Goal: Check status: Check status

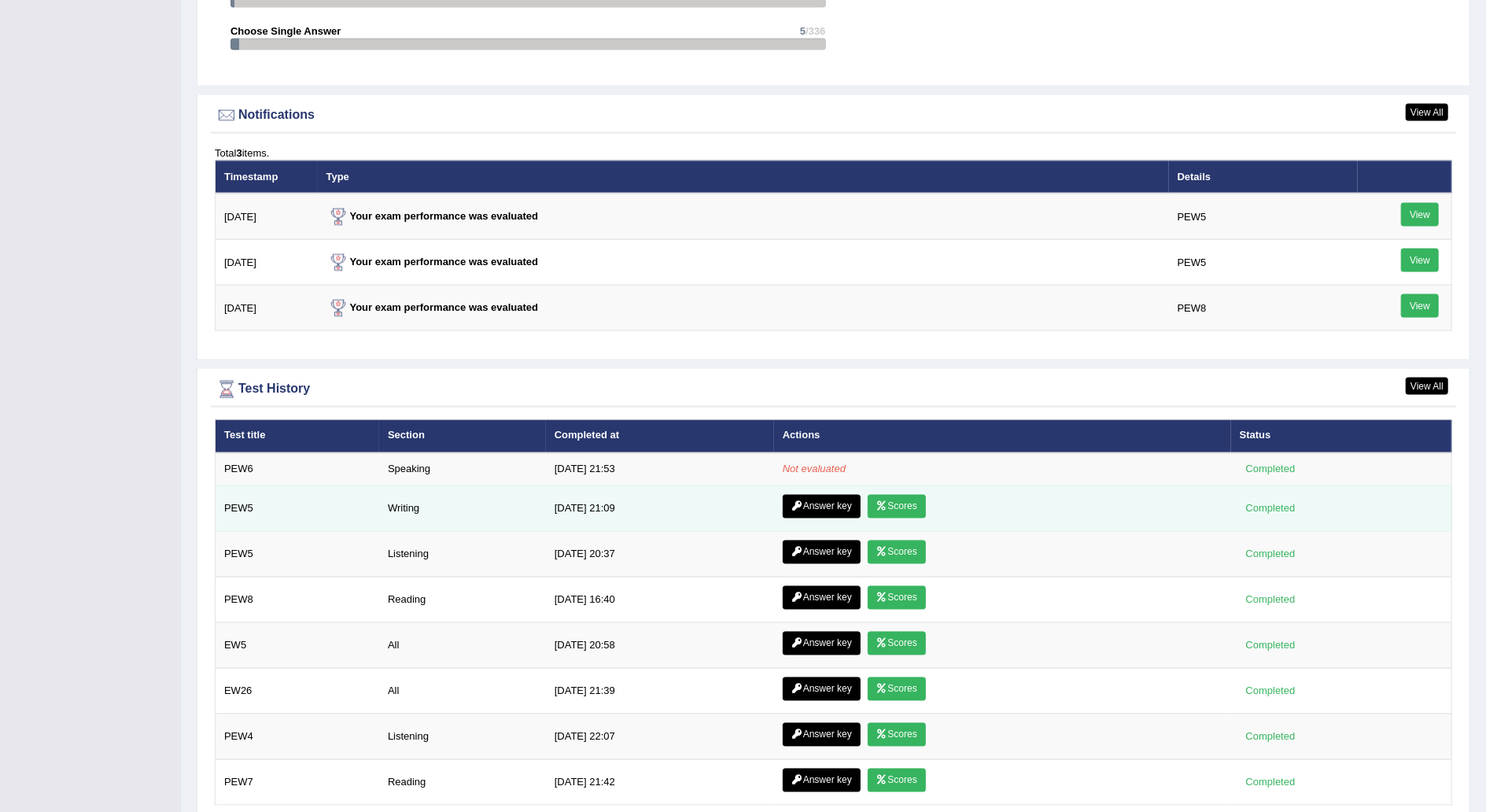
scroll to position [1831, 0]
click at [825, 499] on link "Answer key" at bounding box center [821, 507] width 78 height 24
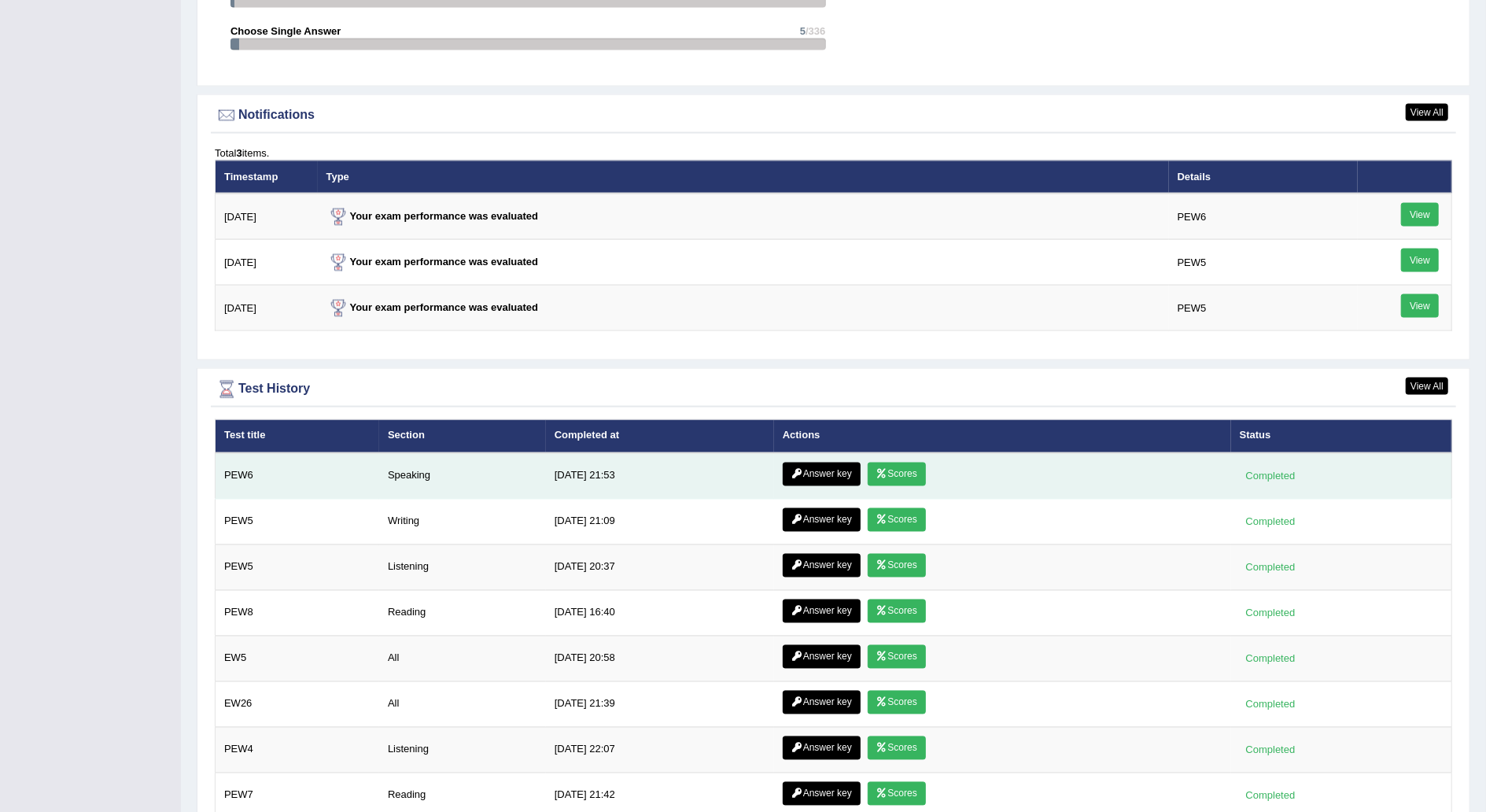
click at [838, 462] on link "Answer key" at bounding box center [821, 474] width 78 height 24
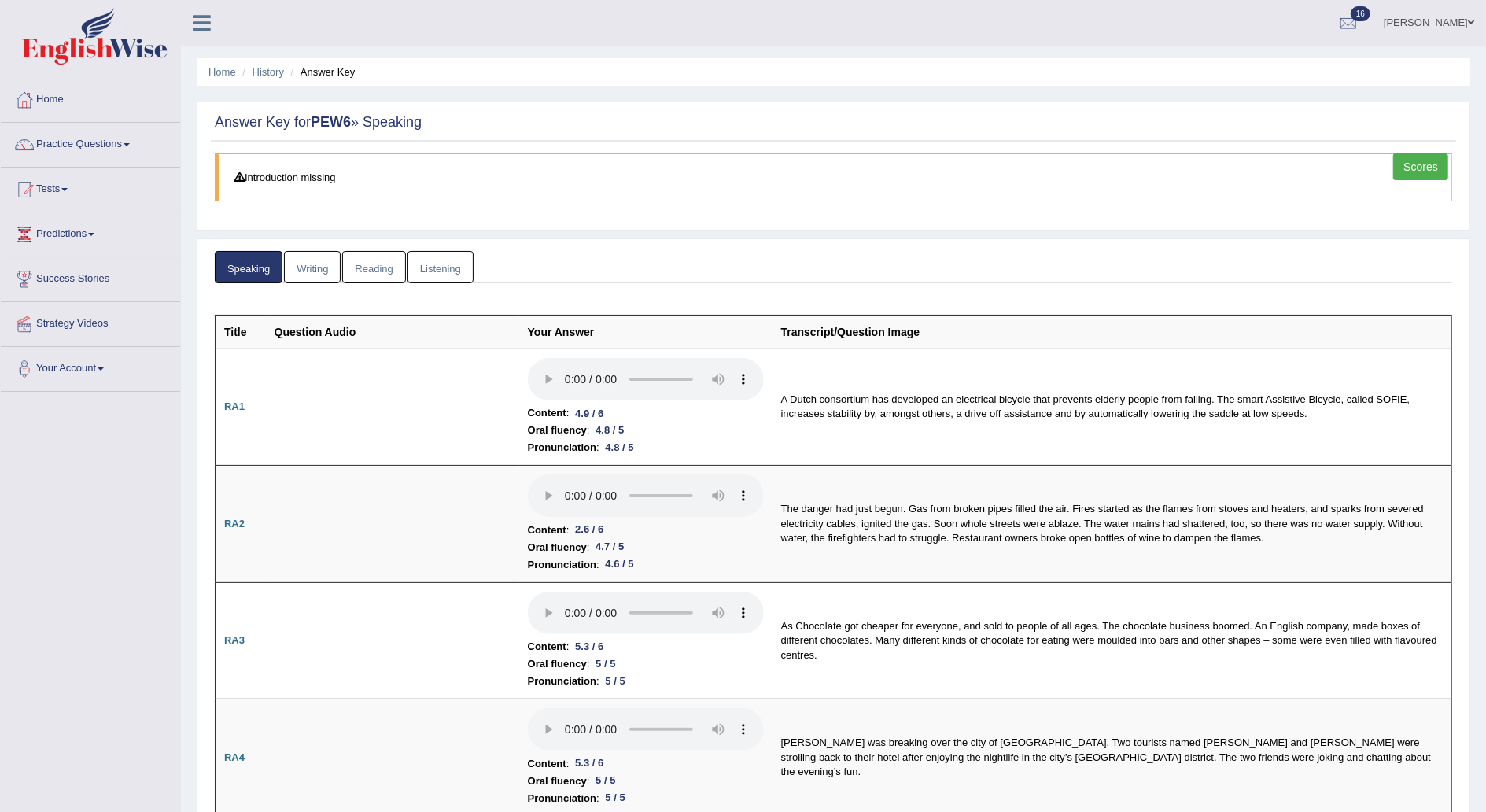
click at [1417, 157] on link "Scores" at bounding box center [1421, 166] width 55 height 26
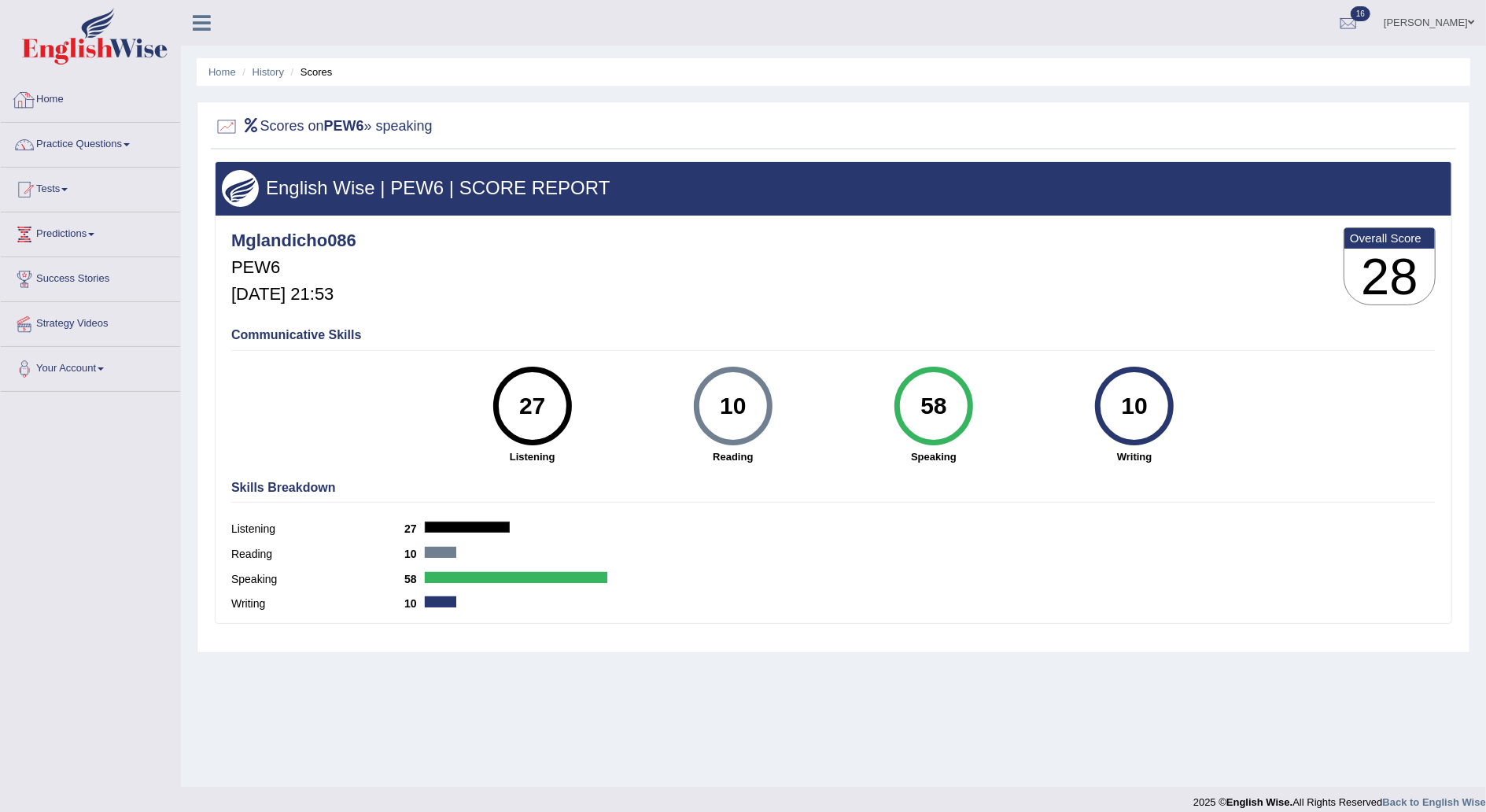
click at [58, 106] on link "Home" at bounding box center [90, 97] width 179 height 39
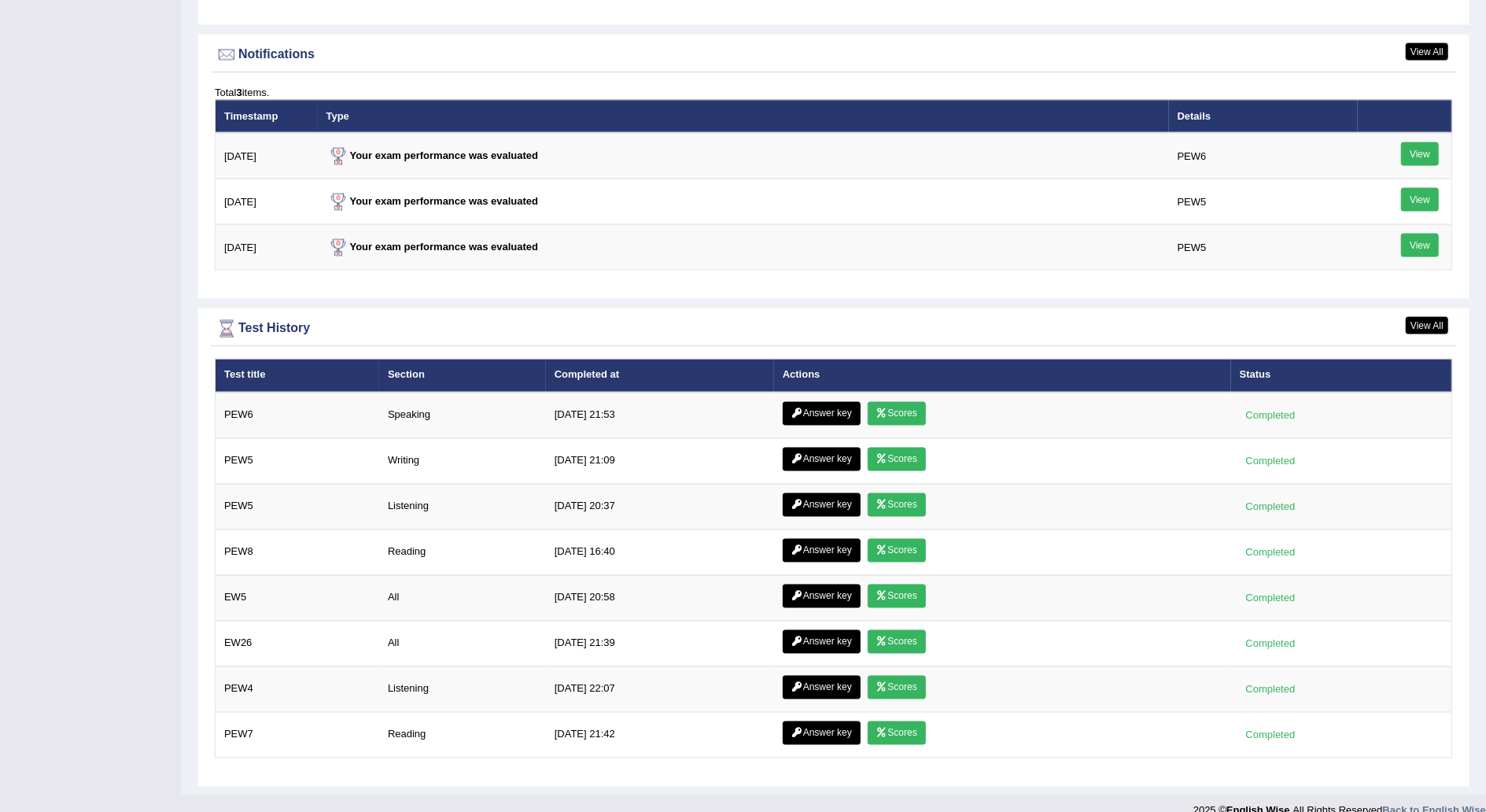
scroll to position [1901, 0]
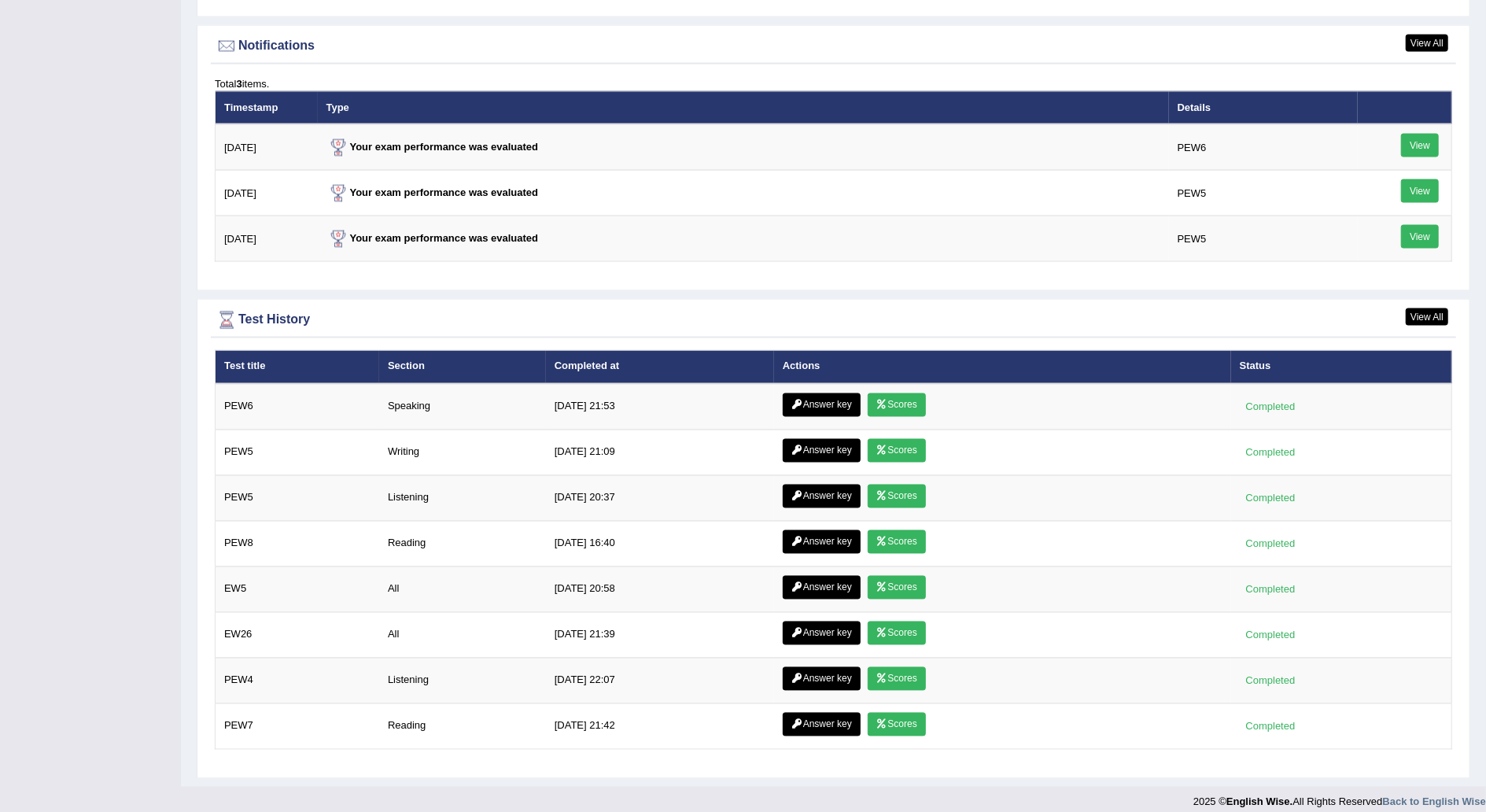
click at [261, 309] on div "Test History" at bounding box center [833, 321] width 1238 height 24
click at [1431, 309] on link "View All" at bounding box center [1427, 317] width 43 height 17
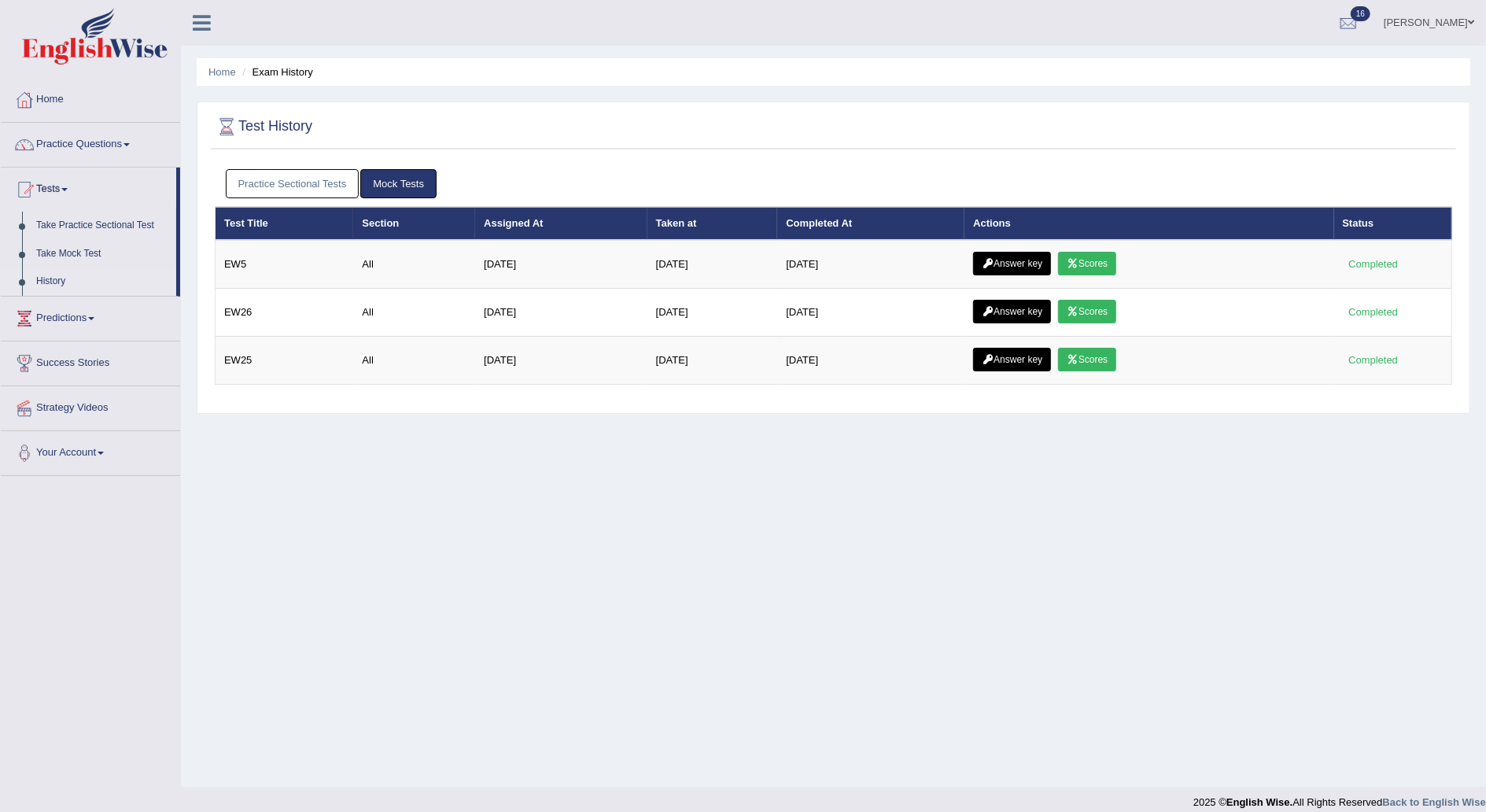
click at [332, 122] on div at bounding box center [833, 126] width 1238 height 32
click at [54, 83] on link "Home" at bounding box center [90, 97] width 179 height 39
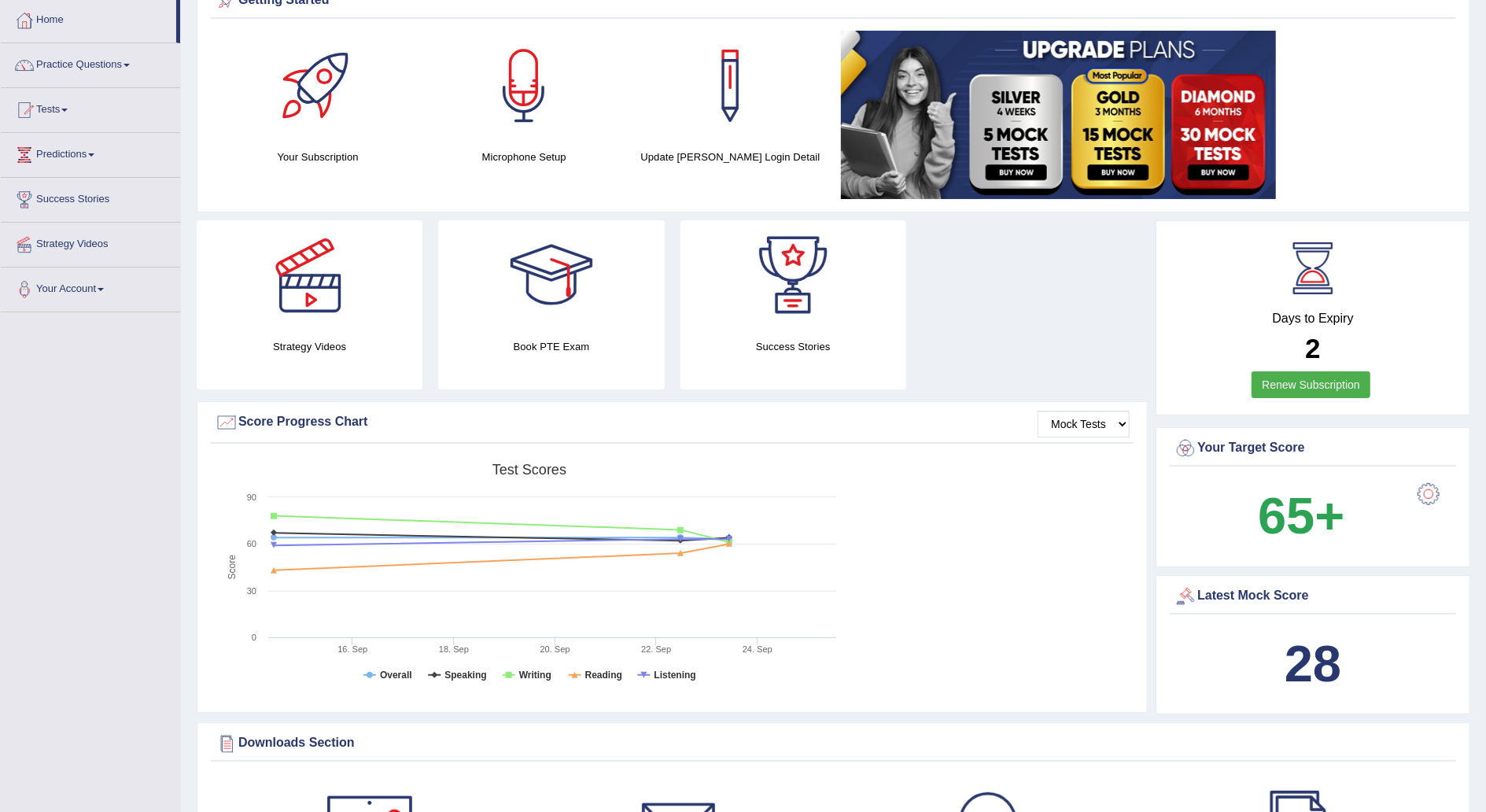
scroll to position [67, 0]
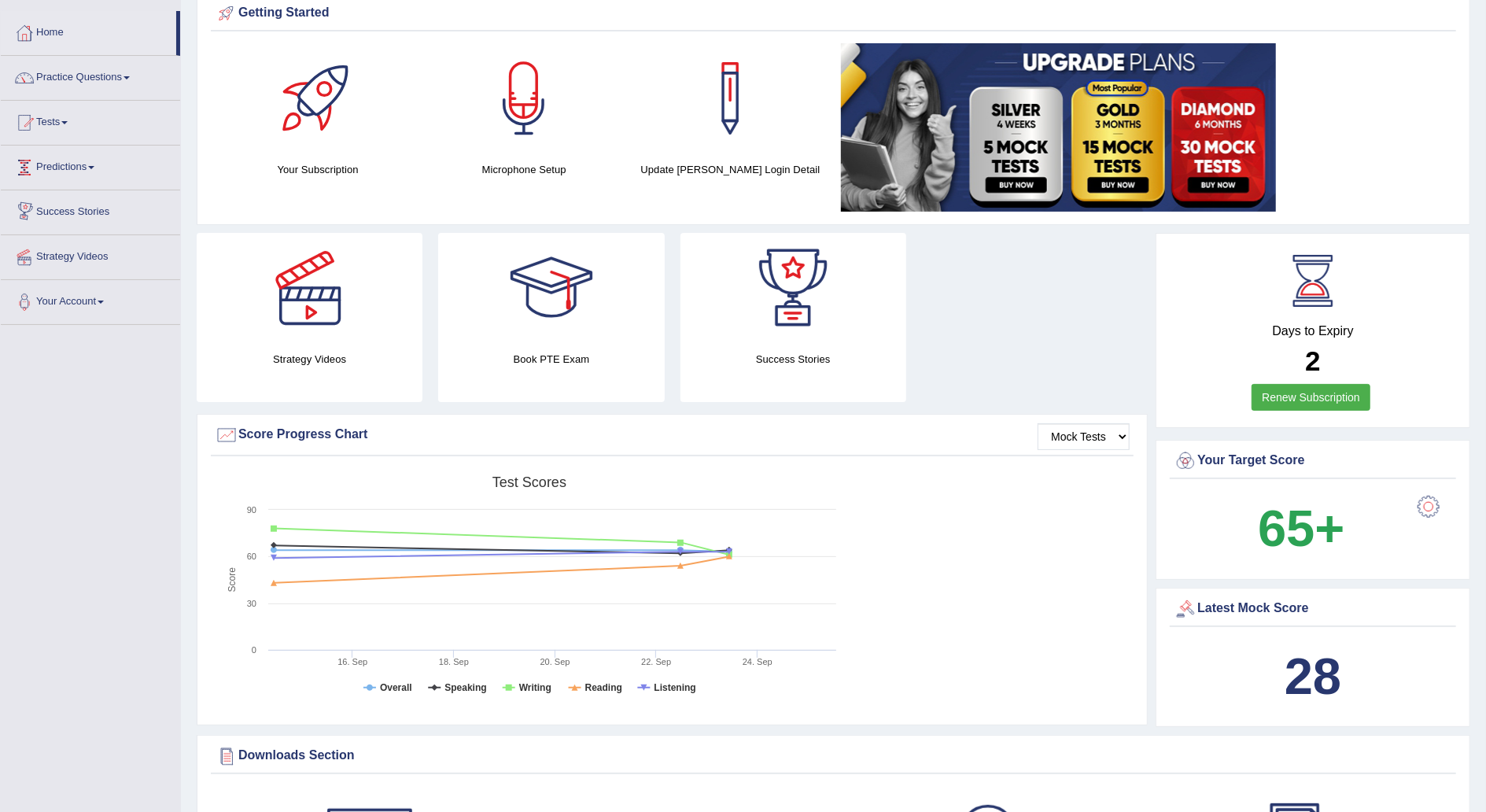
click at [94, 168] on link "Predictions" at bounding box center [90, 164] width 179 height 39
click at [71, 119] on link "Tests" at bounding box center [90, 120] width 179 height 39
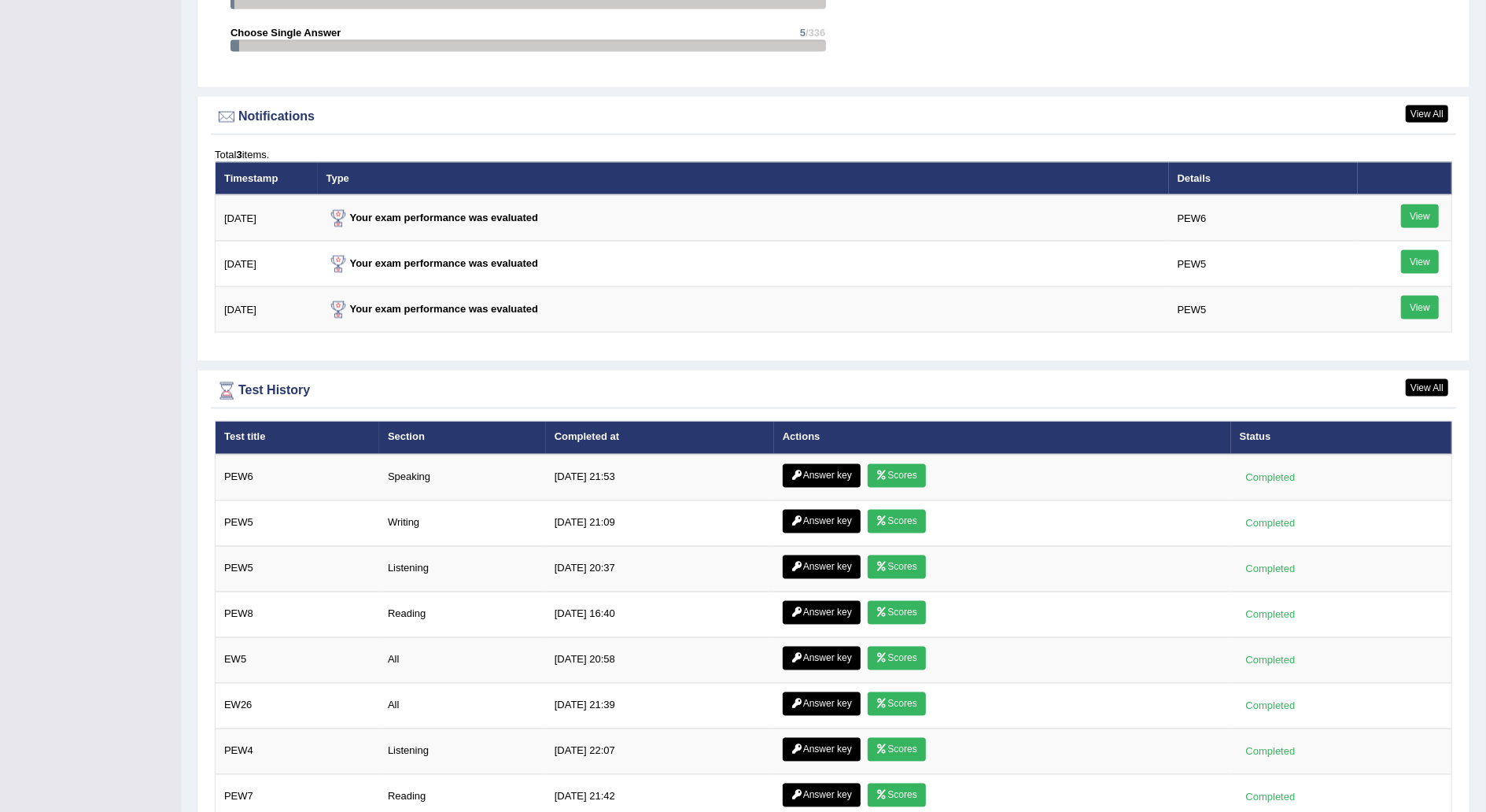
scroll to position [1901, 0]
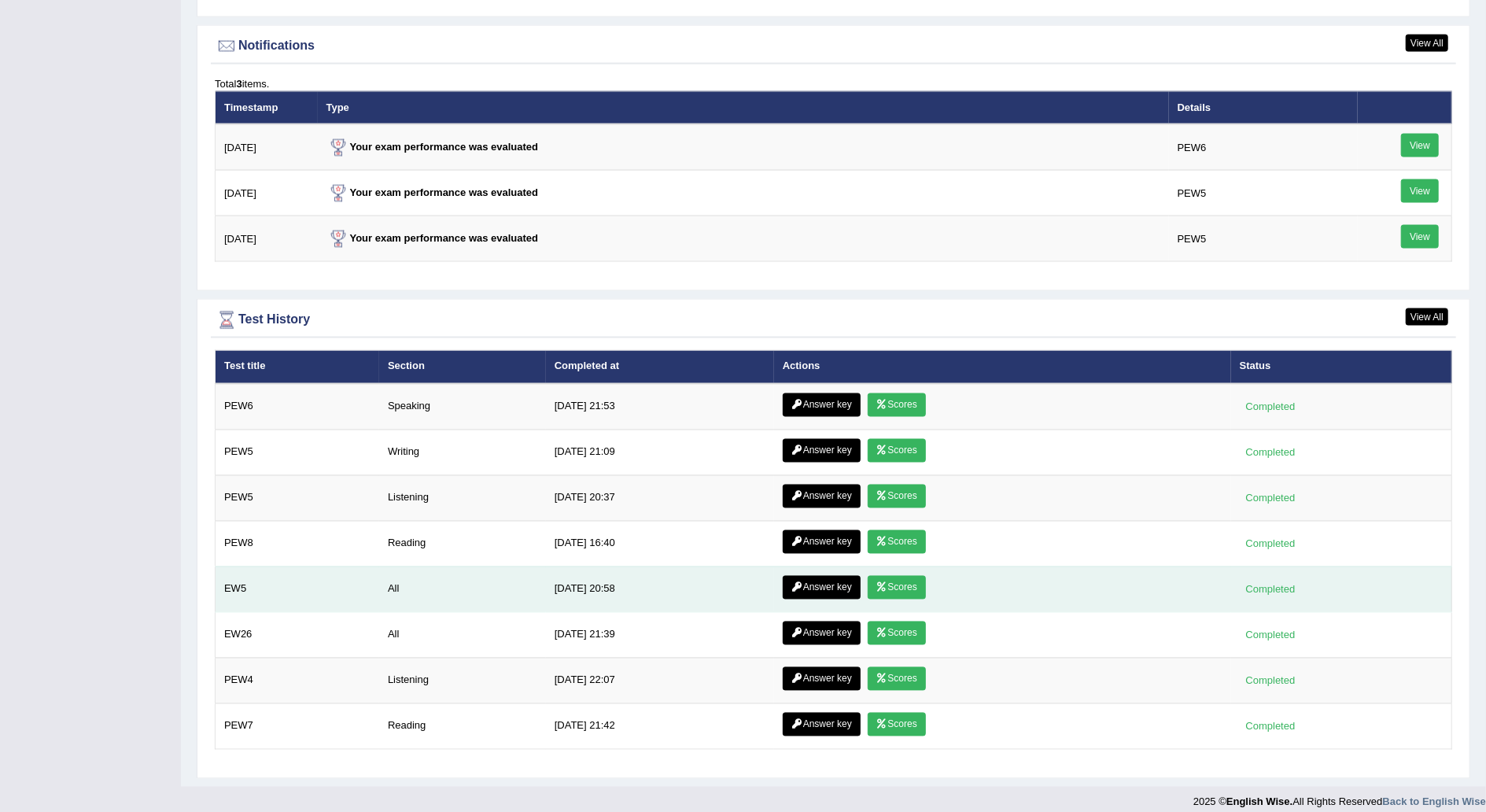
click at [895, 576] on link "Scores" at bounding box center [897, 588] width 58 height 24
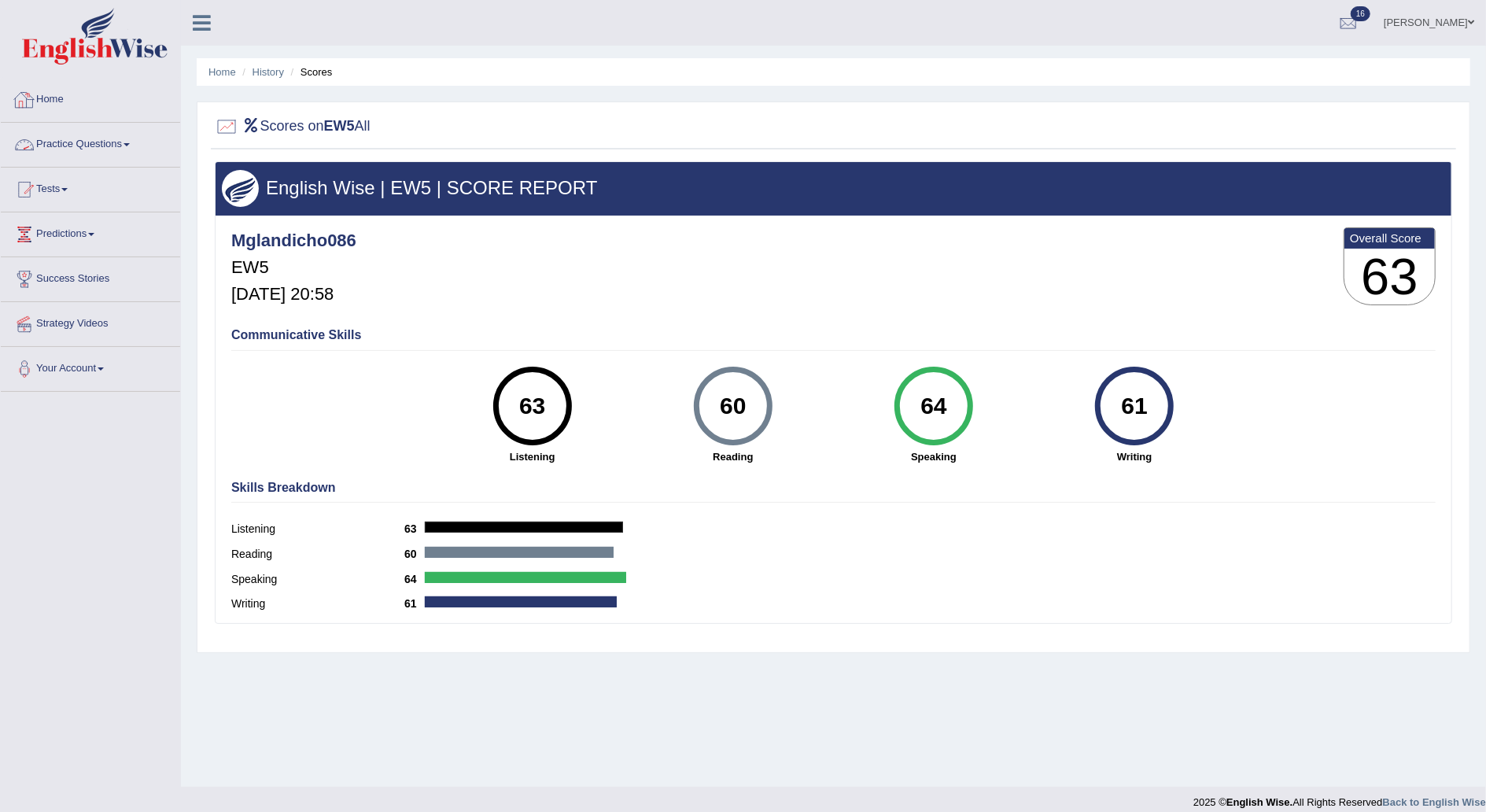
click at [59, 94] on link "Home" at bounding box center [90, 97] width 179 height 39
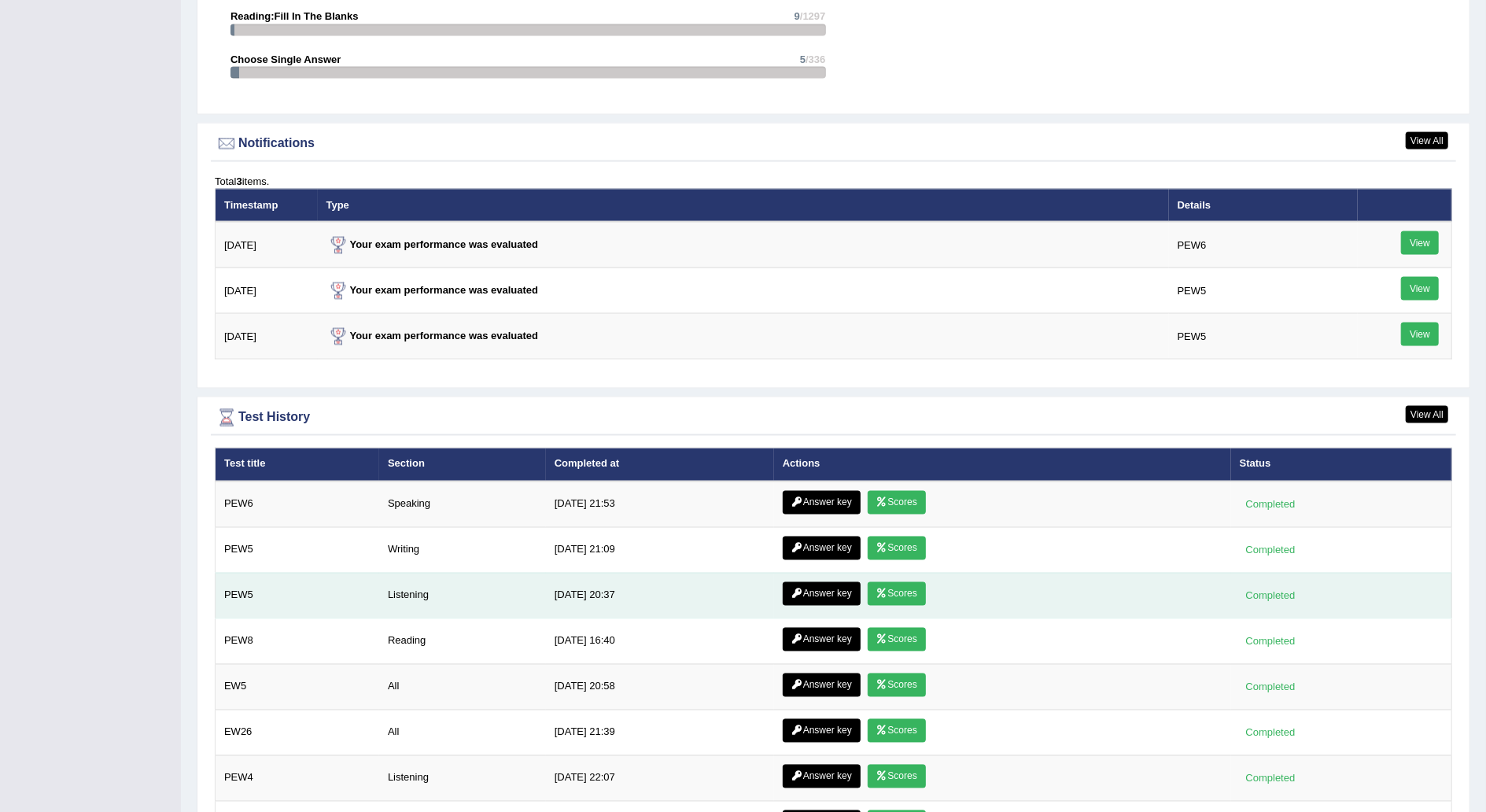
scroll to position [1808, 0]
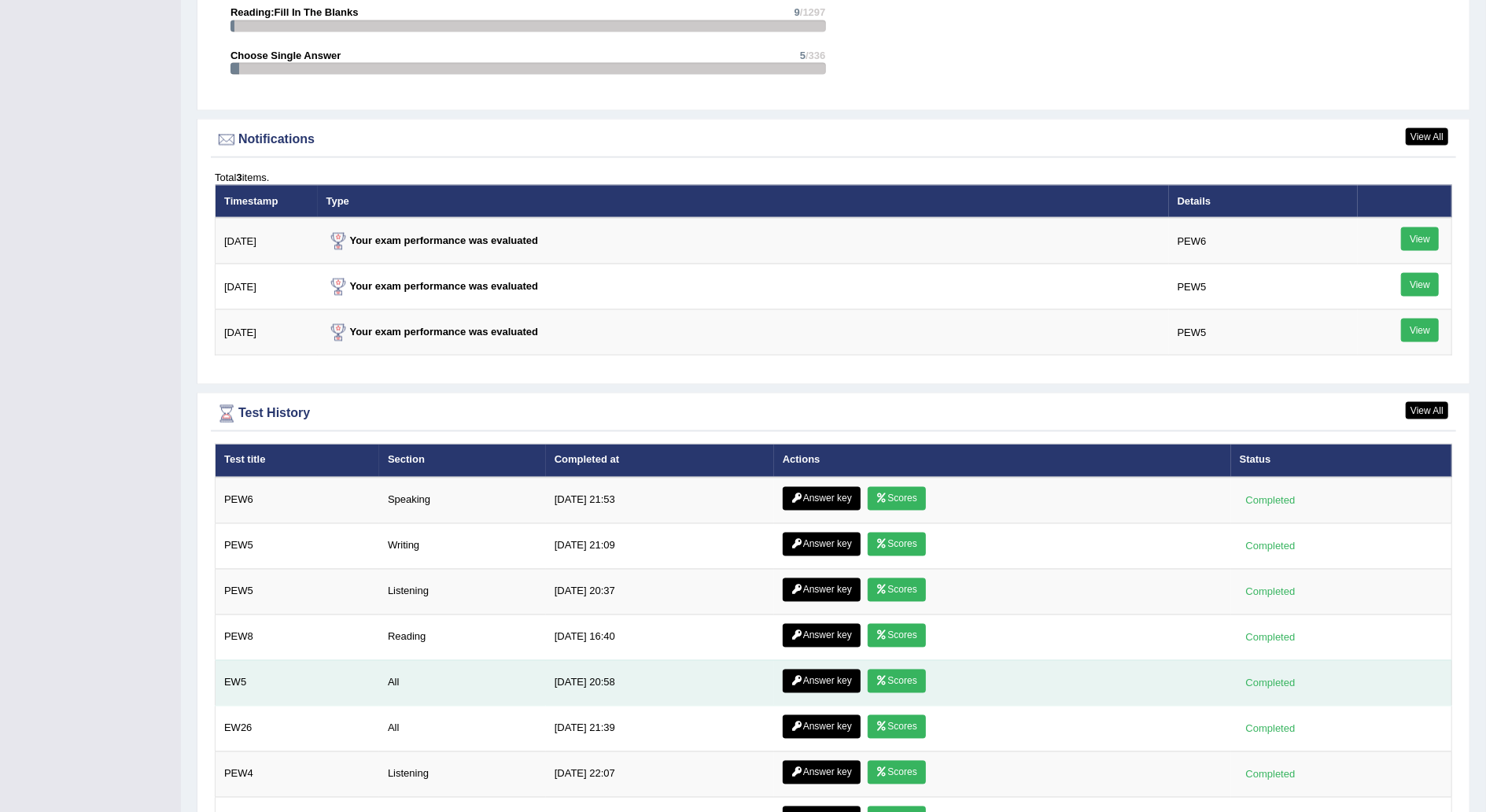
click at [811, 670] on link "Answer key" at bounding box center [821, 681] width 78 height 24
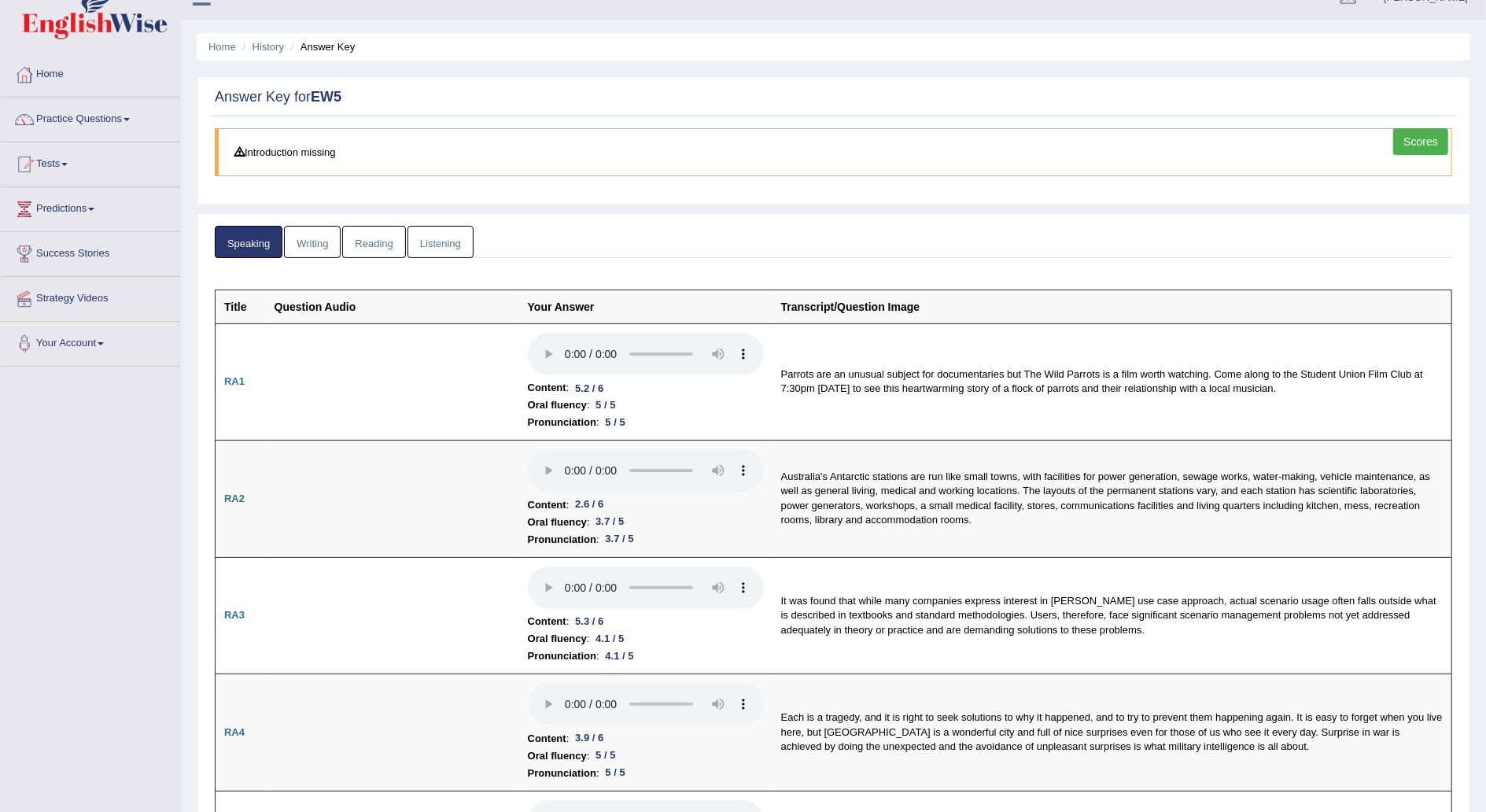
scroll to position [20, 0]
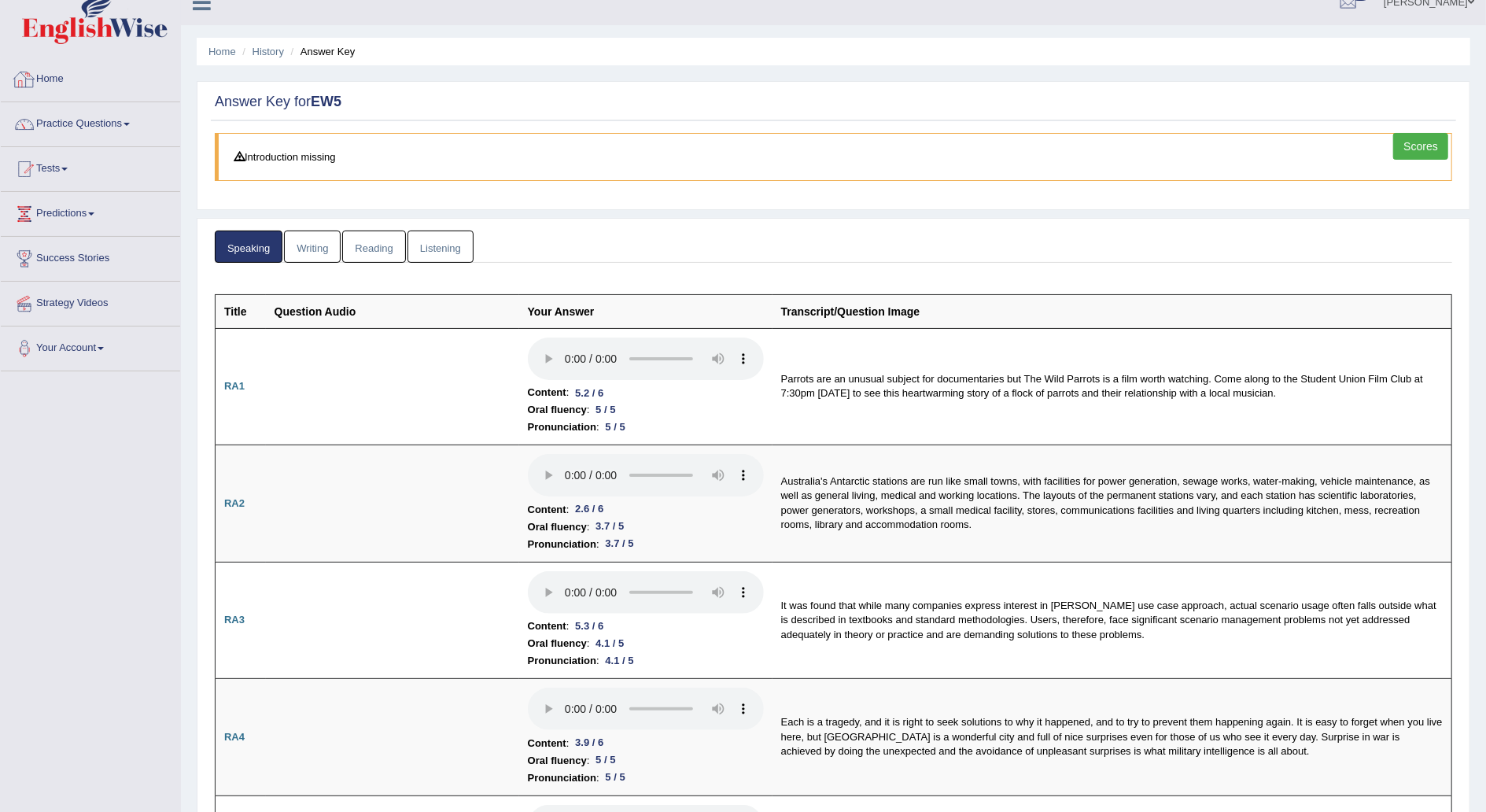
click at [71, 75] on link "Home" at bounding box center [90, 77] width 179 height 39
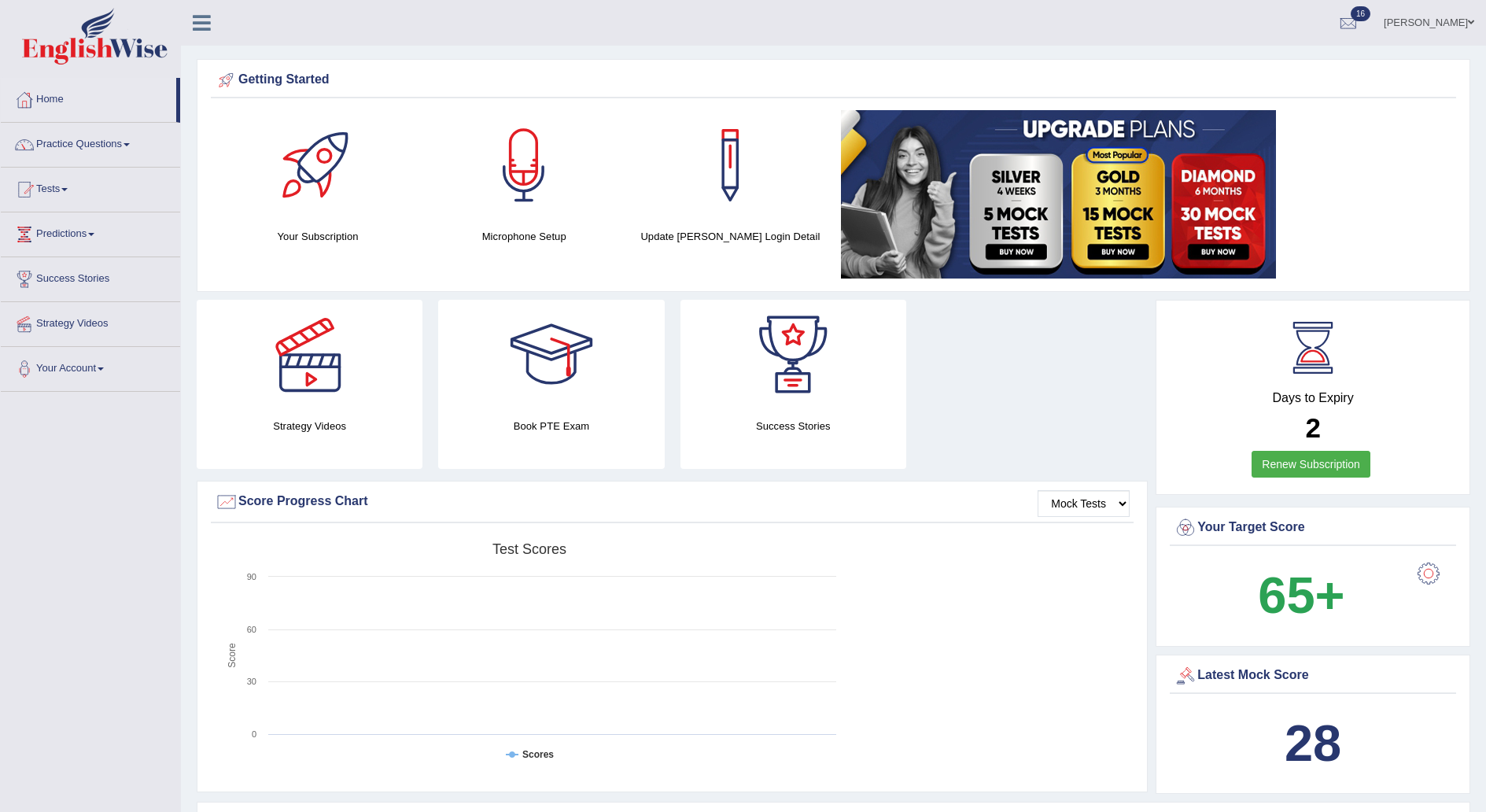
click at [704, 288] on div "Getting Started Your Subscription Microphone Setup Update Pearson Login Detail ×" at bounding box center [833, 175] width 1274 height 233
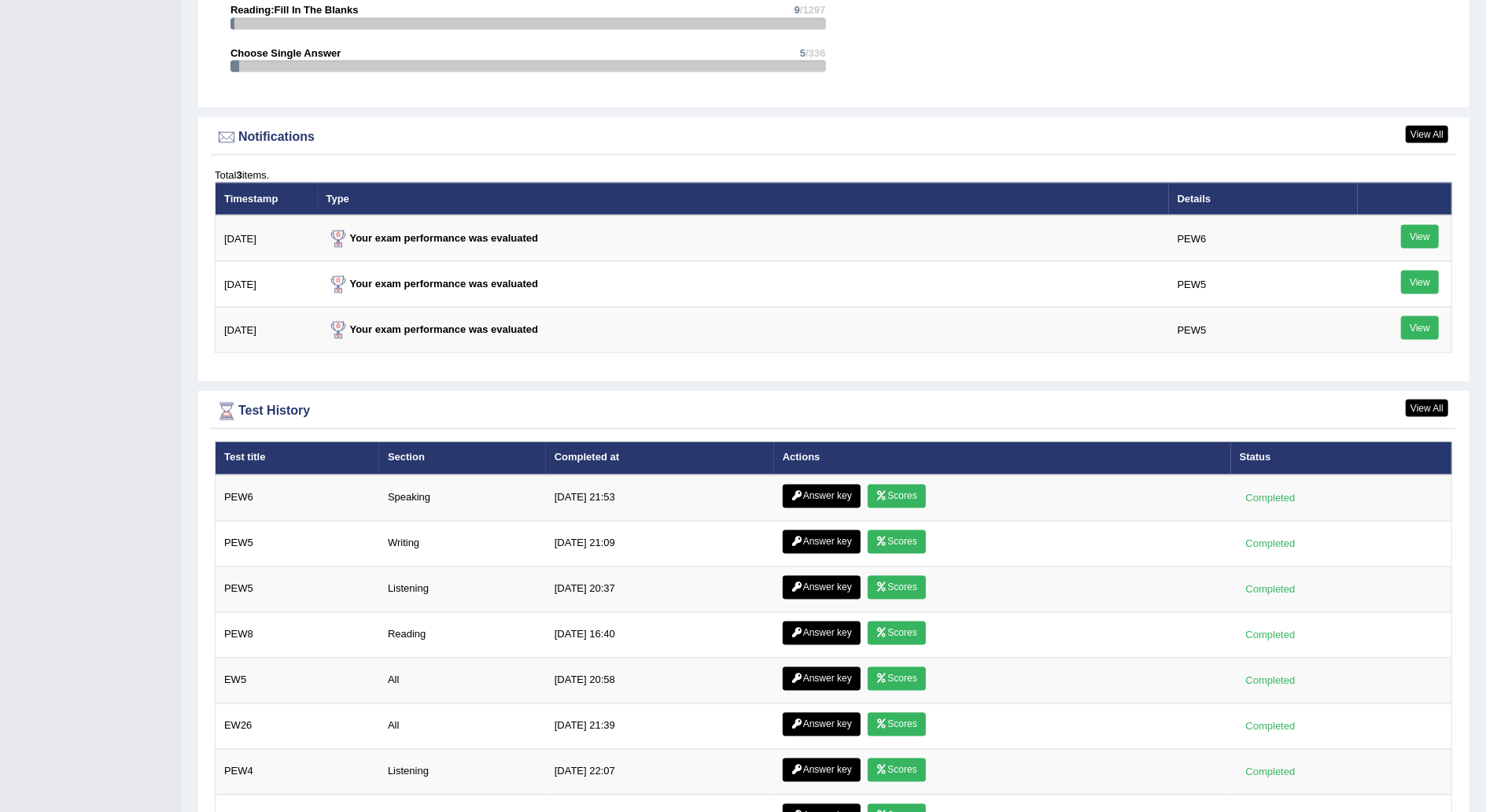
scroll to position [1811, 0]
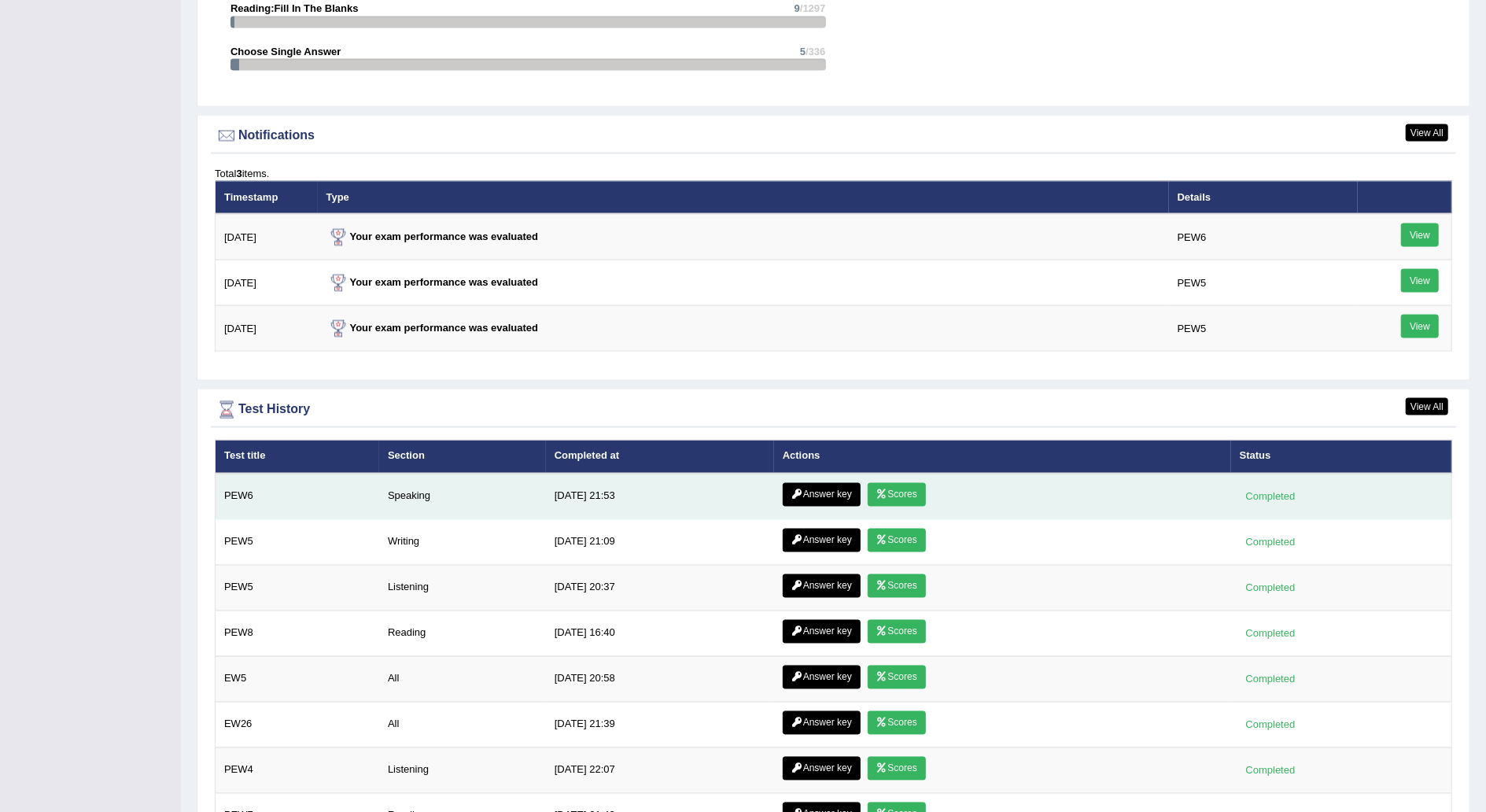
click at [812, 483] on link "Answer key" at bounding box center [821, 495] width 78 height 24
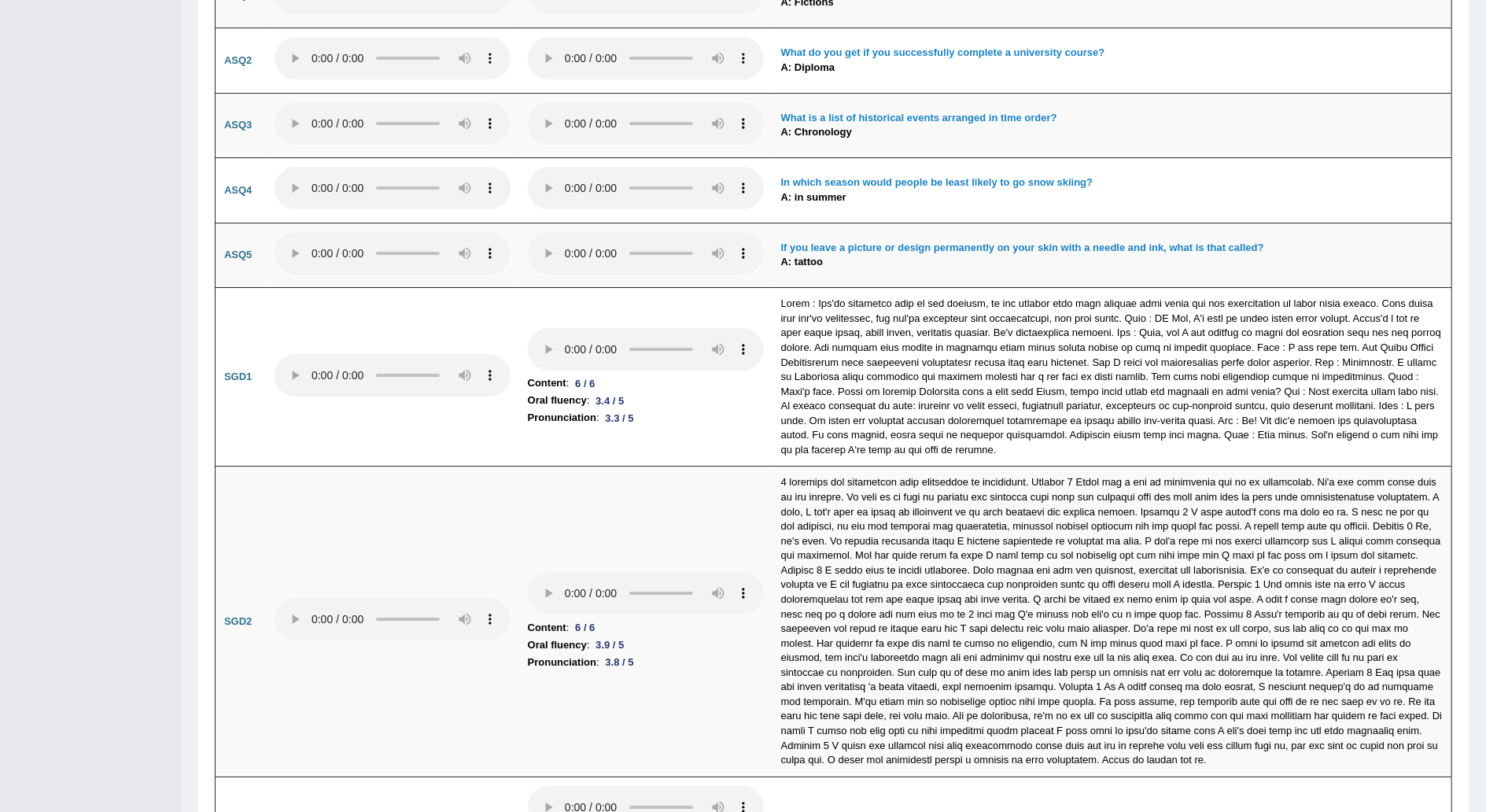
scroll to position [4182, 0]
click at [810, 467] on td at bounding box center [1112, 619] width 680 height 310
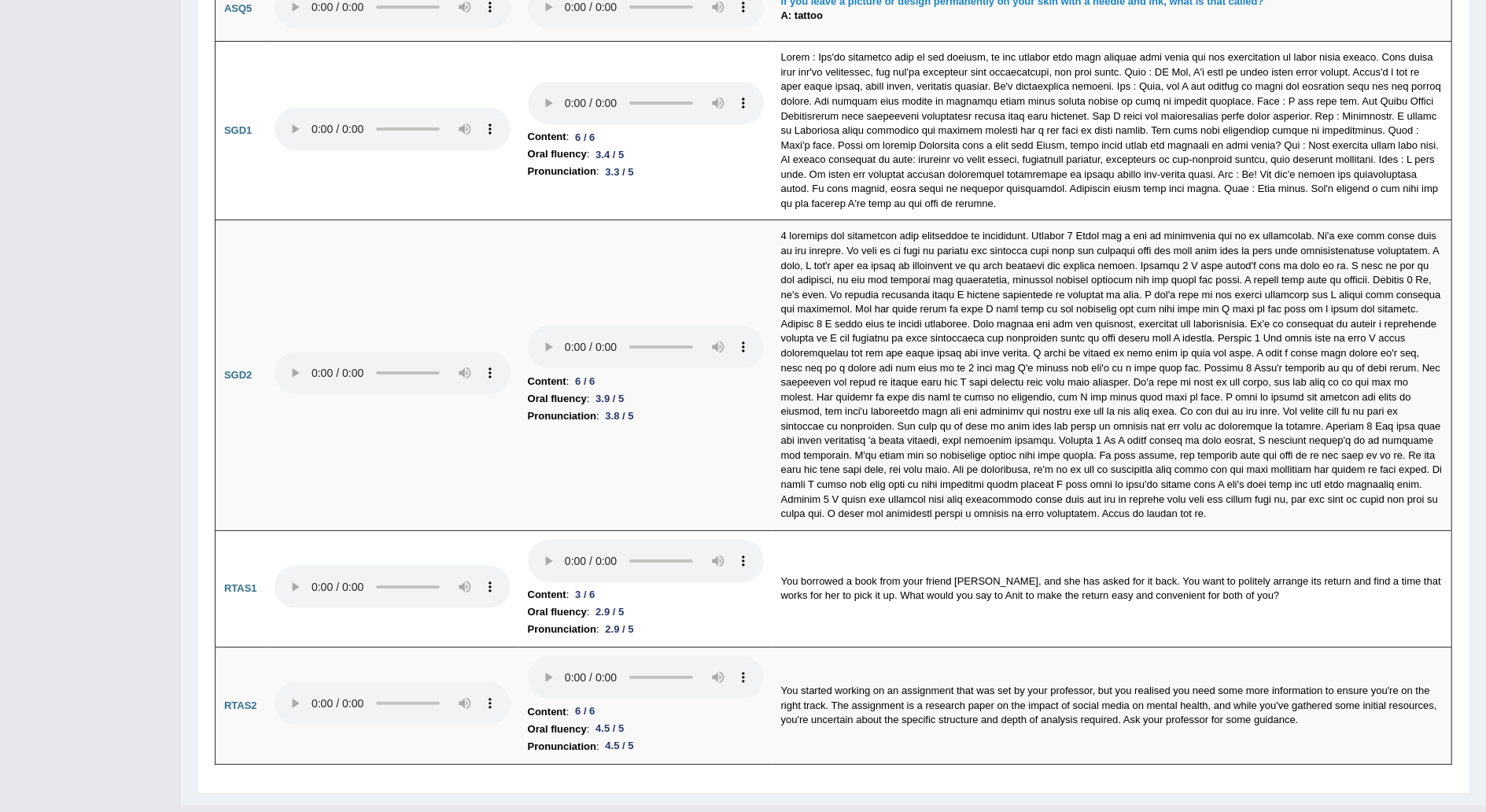
scroll to position [4424, 0]
